Goal: Check status: Check status

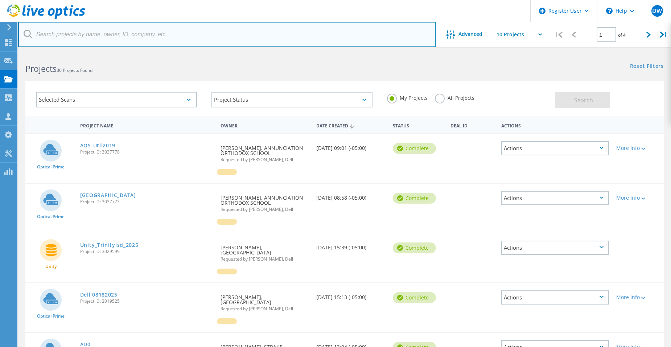
paste input "[PERSON_NAME][EMAIL_ADDRESS][DOMAIN_NAME]"
type input "[PERSON_NAME][EMAIL_ADDRESS][DOMAIN_NAME]"
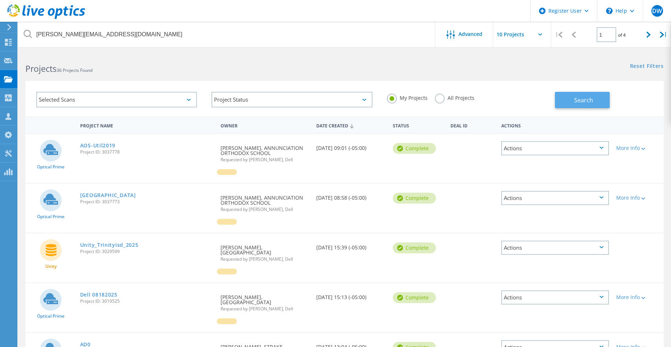
click at [576, 97] on span "Search" at bounding box center [583, 100] width 19 height 8
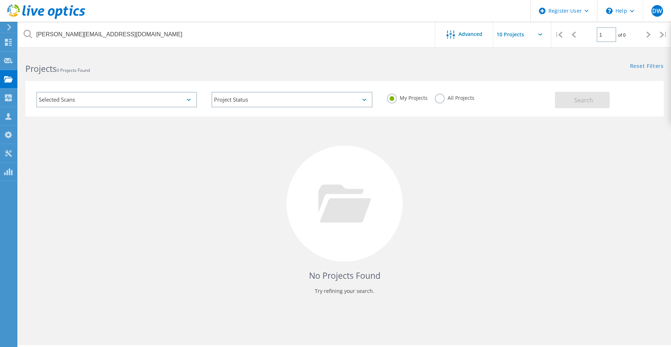
click at [442, 97] on label "All Projects" at bounding box center [455, 97] width 40 height 7
click at [0, 0] on input "All Projects" at bounding box center [0, 0] width 0 height 0
click at [580, 94] on button "Search" at bounding box center [582, 100] width 55 height 16
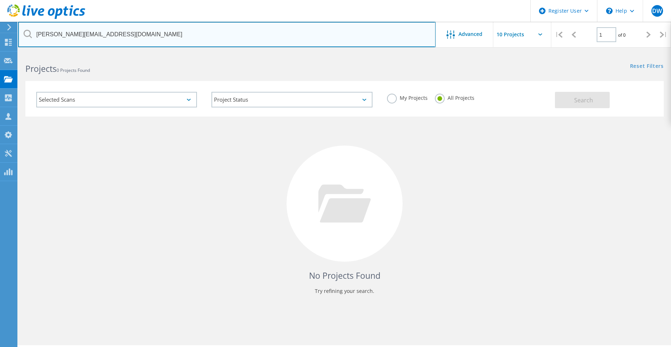
drag, startPoint x: 151, startPoint y: 36, endPoint x: 29, endPoint y: 34, distance: 121.2
click at [29, 34] on div "[PERSON_NAME][EMAIL_ADDRESS][DOMAIN_NAME]" at bounding box center [226, 34] width 417 height 25
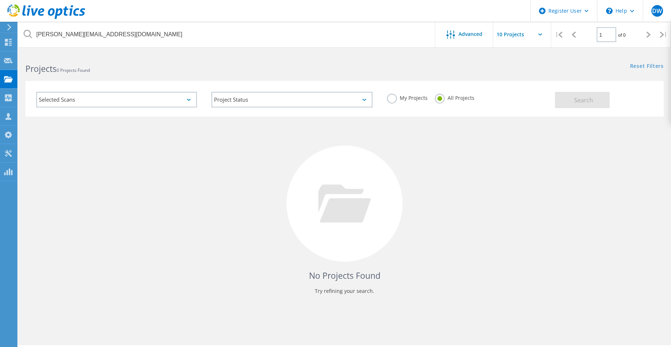
click at [430, 78] on div "Selected Scans Project Status In Progress Complete Published Anonymous Archived…" at bounding box center [344, 94] width 653 height 45
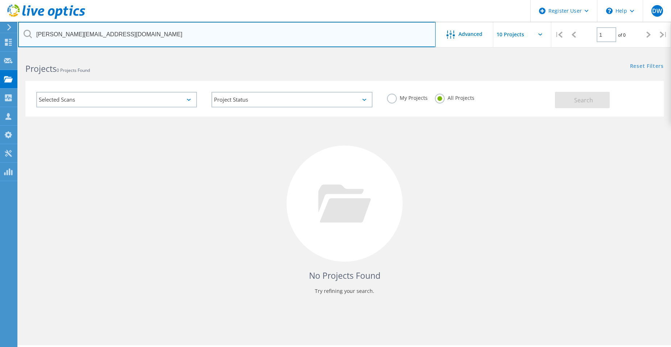
click at [266, 37] on input "[PERSON_NAME][EMAIL_ADDRESS][DOMAIN_NAME]" at bounding box center [227, 34] width 418 height 25
click at [332, 37] on input "[PERSON_NAME][EMAIL_ADDRESS][DOMAIN_NAME]" at bounding box center [227, 34] width 418 height 25
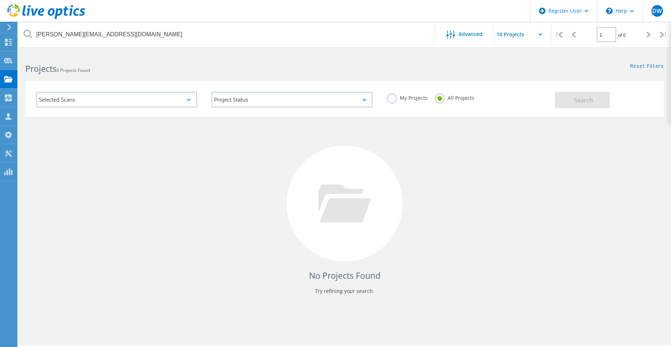
click at [320, 57] on div "Projects 0 Projects Found" at bounding box center [181, 62] width 327 height 19
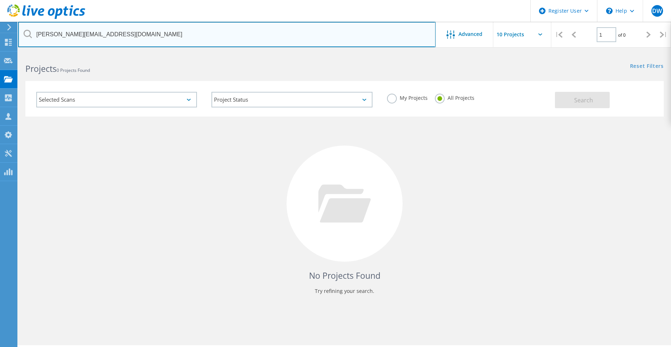
drag, startPoint x: 145, startPoint y: 35, endPoint x: 27, endPoint y: 35, distance: 117.9
click at [27, 35] on div "[PERSON_NAME][EMAIL_ADDRESS][DOMAIN_NAME]" at bounding box center [226, 34] width 417 height 25
paste input "[PERSON_NAME][EMAIL_ADDRESS][DOMAIN_NAME]"
type input "[PERSON_NAME][EMAIL_ADDRESS][DOMAIN_NAME]"
click at [167, 35] on input "[PERSON_NAME][EMAIL_ADDRESS][DOMAIN_NAME]" at bounding box center [227, 34] width 418 height 25
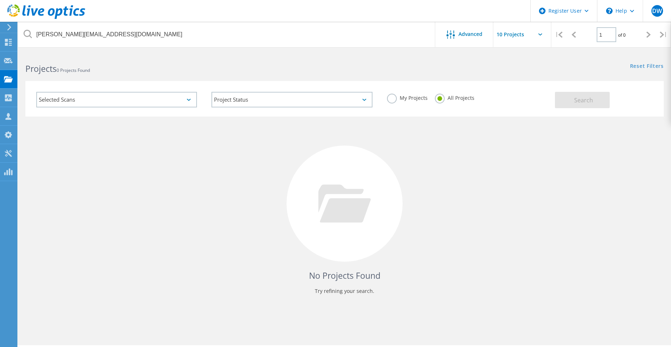
click at [391, 97] on label "My Projects" at bounding box center [407, 97] width 41 height 7
click at [0, 0] on input "My Projects" at bounding box center [0, 0] width 0 height 0
click at [567, 107] on button "Search" at bounding box center [582, 100] width 55 height 16
click at [439, 100] on label "All Projects" at bounding box center [455, 97] width 40 height 7
click at [0, 0] on input "All Projects" at bounding box center [0, 0] width 0 height 0
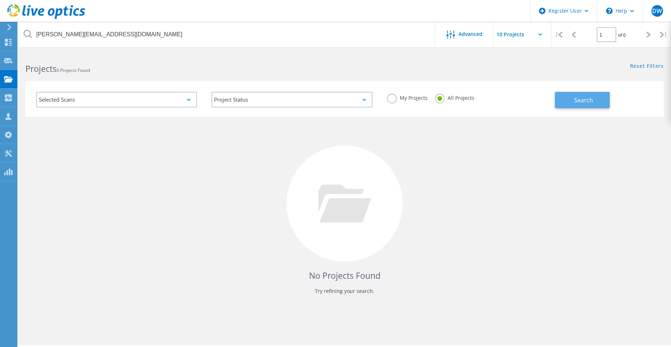
click at [578, 101] on span "Search" at bounding box center [583, 100] width 19 height 8
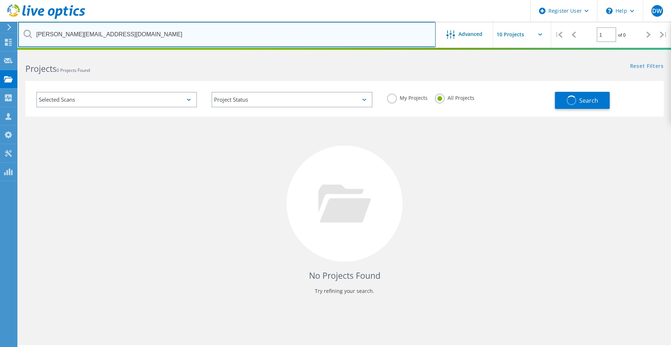
click at [152, 38] on input "[PERSON_NAME][EMAIL_ADDRESS][DOMAIN_NAME]" at bounding box center [227, 34] width 418 height 25
